Goal: Check status: Check status

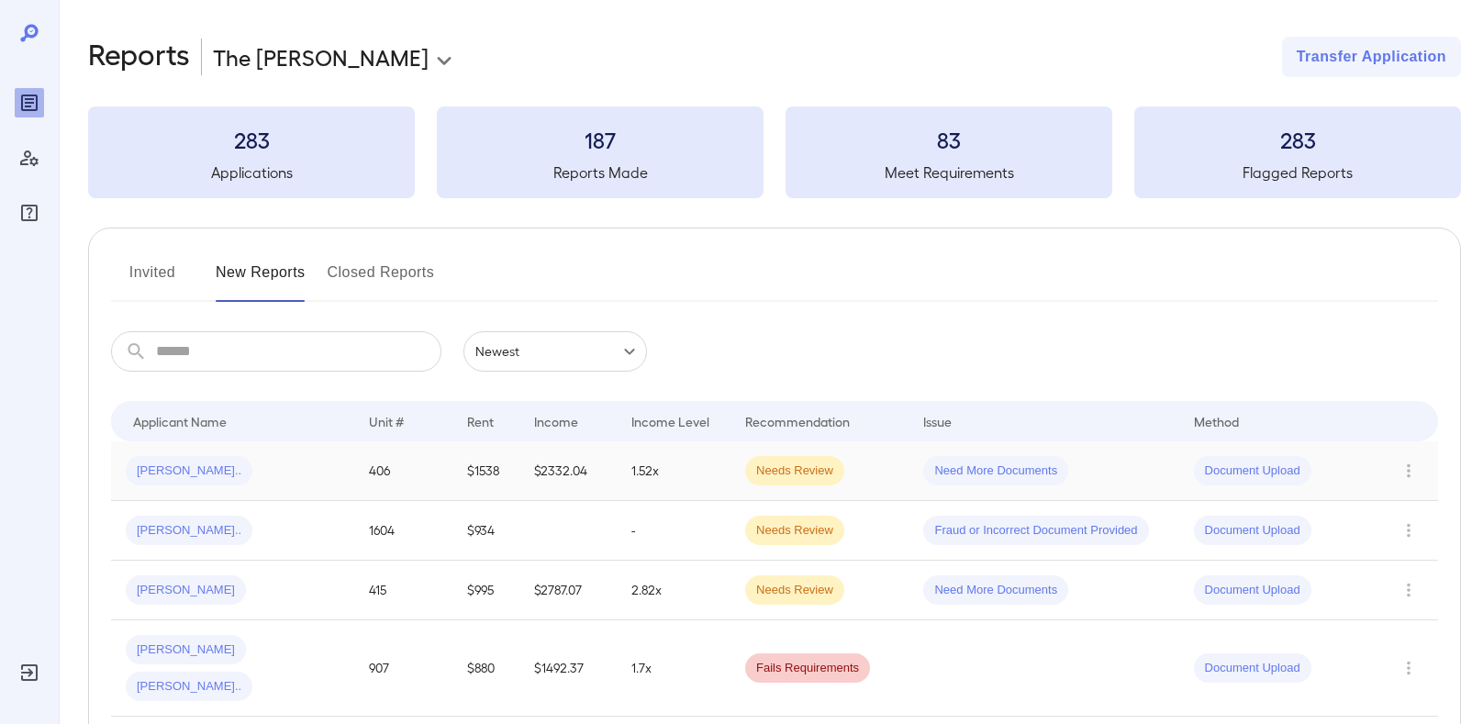
click at [257, 481] on div "[PERSON_NAME].." at bounding box center [233, 470] width 214 height 29
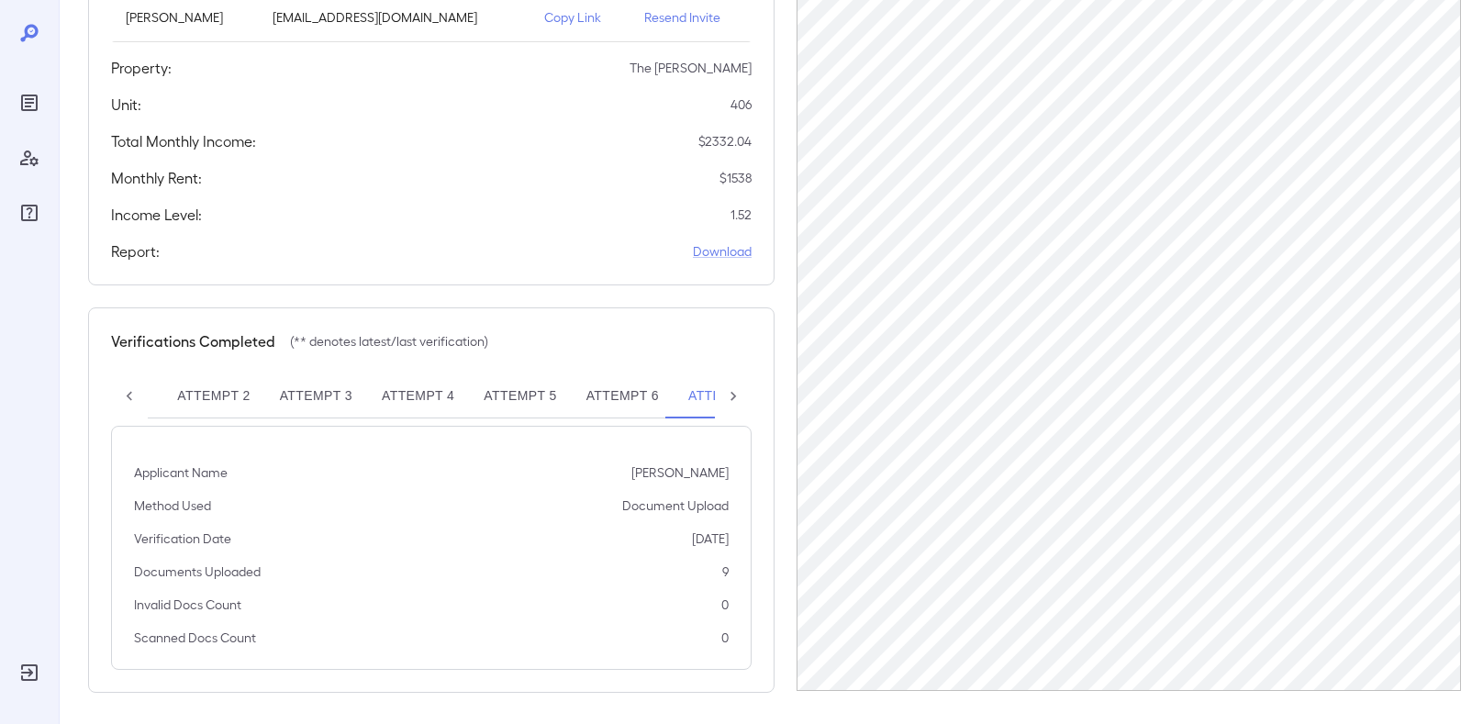
scroll to position [293, 0]
click at [641, 390] on button "Attempt 6" at bounding box center [623, 395] width 102 height 44
click at [701, 393] on button "Attempt 7**" at bounding box center [730, 395] width 113 height 44
